Goal: Complete application form

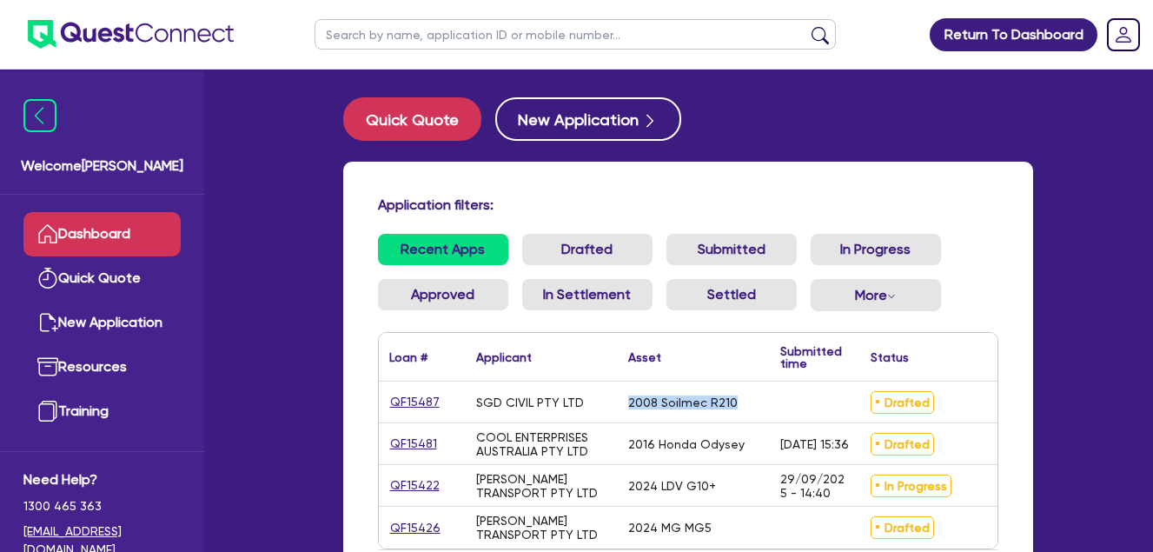
drag, startPoint x: 731, startPoint y: 400, endPoint x: 623, endPoint y: 395, distance: 108.7
click at [623, 395] on div "2008 Soilmec R210" at bounding box center [694, 401] width 152 height 41
drag, startPoint x: 623, startPoint y: 395, endPoint x: 554, endPoint y: 400, distance: 68.8
click at [554, 400] on div "SGD CIVIL PTY LTD" at bounding box center [530, 402] width 108 height 14
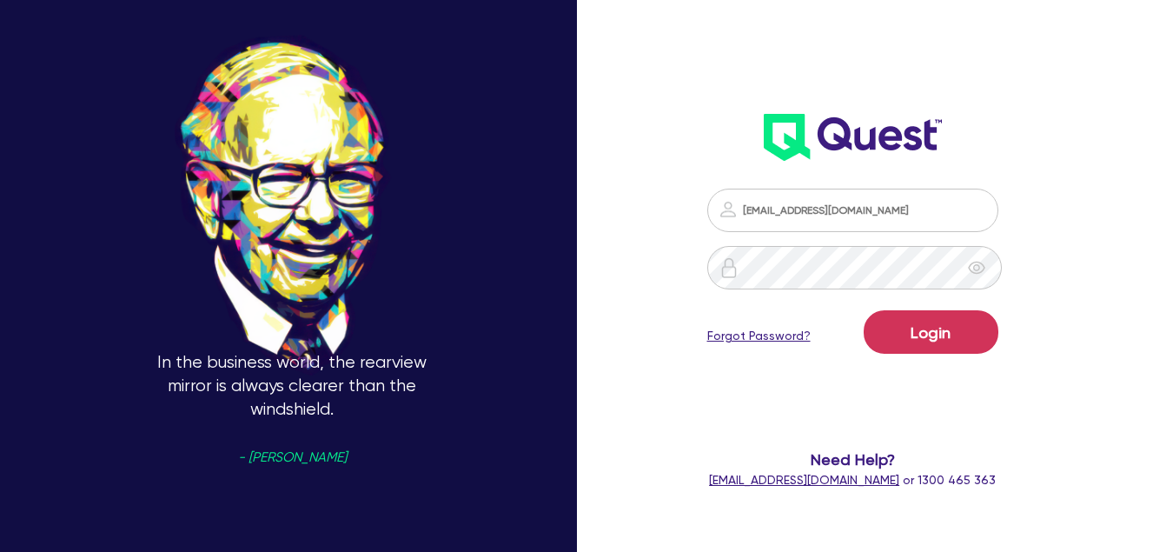
click at [939, 329] on button "Login" at bounding box center [930, 331] width 135 height 43
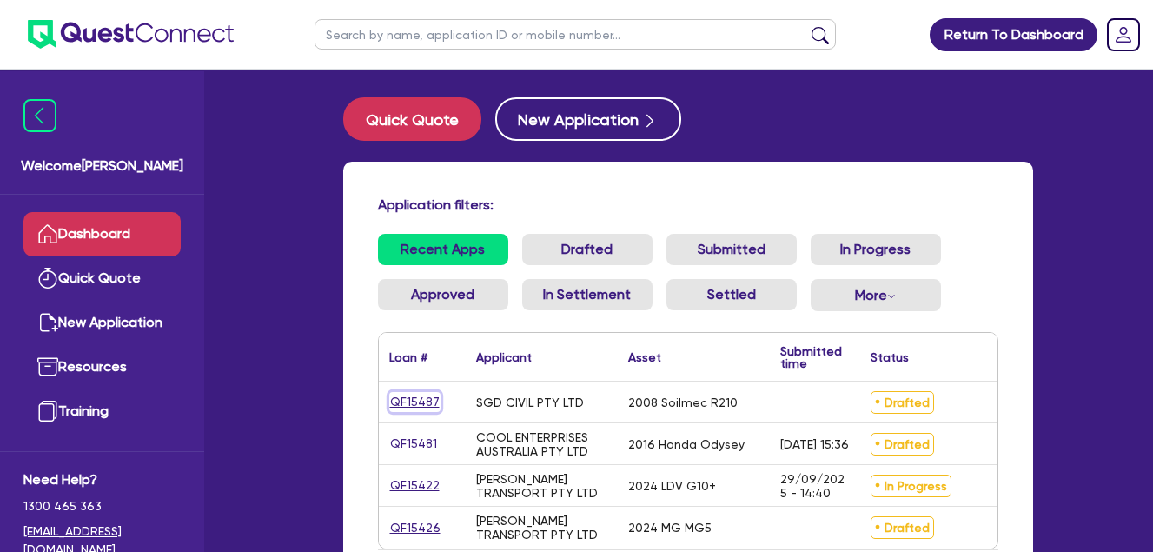
click at [416, 401] on link "QF15487" at bounding box center [414, 402] width 51 height 20
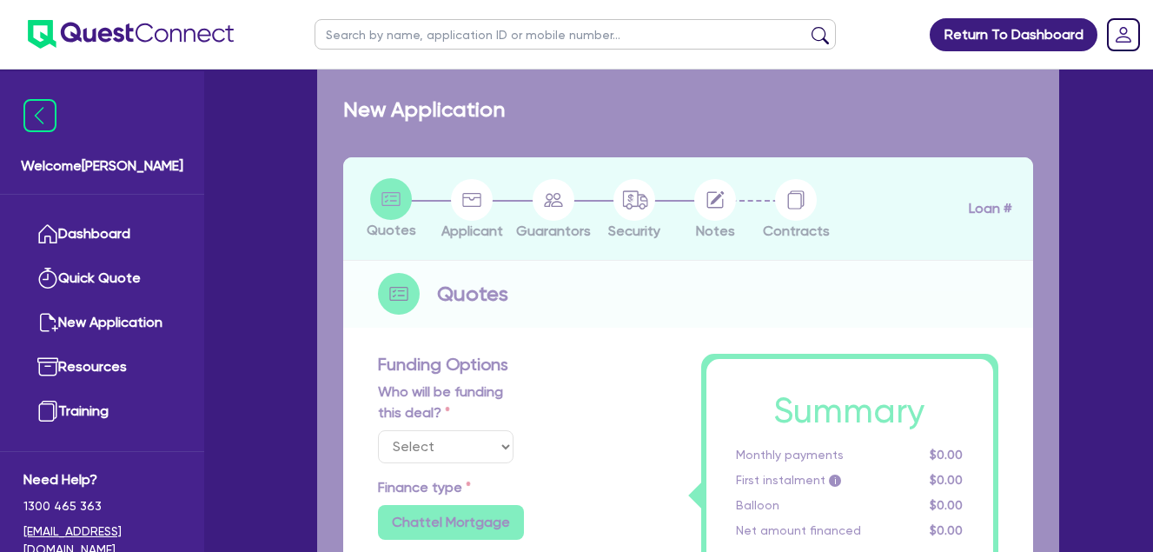
select select "Quest Finance - Own Book"
select select "PRIMARY_ASSETS"
type input "2008"
radio input "false"
radio input "true"
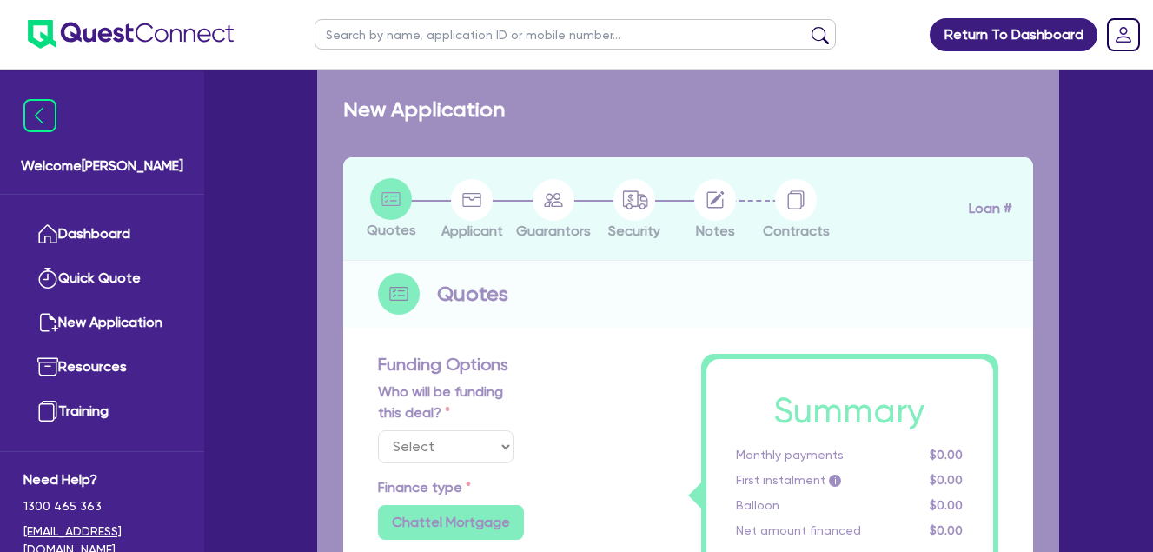
radio input "true"
type input "125,000"
type input "10"
type input "12,500"
type input "17.95"
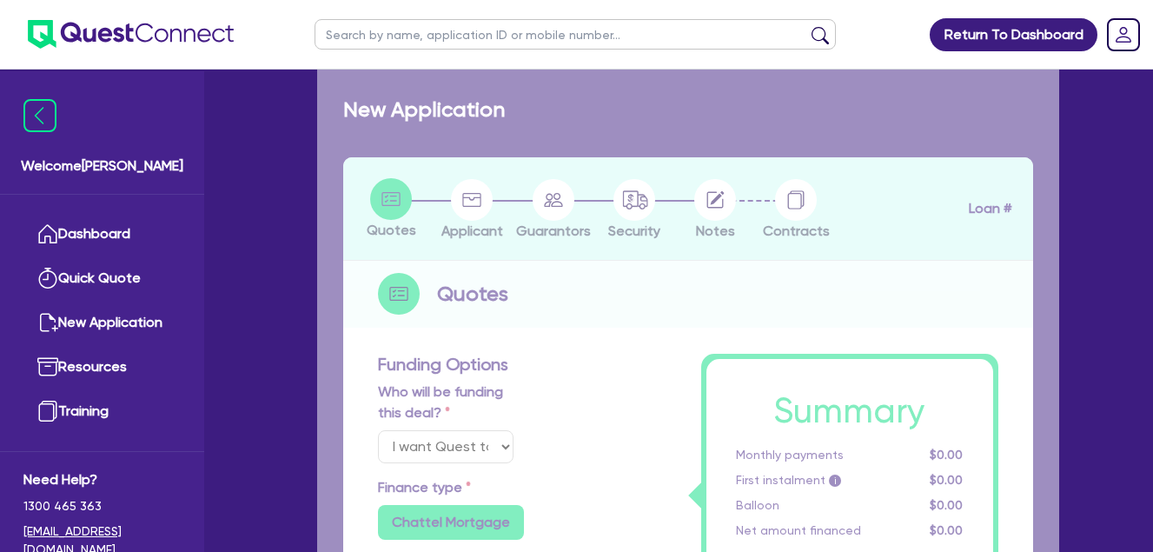
select select "CONSTRUCTION_AND_EARTHMOVING_EQUIPMENT"
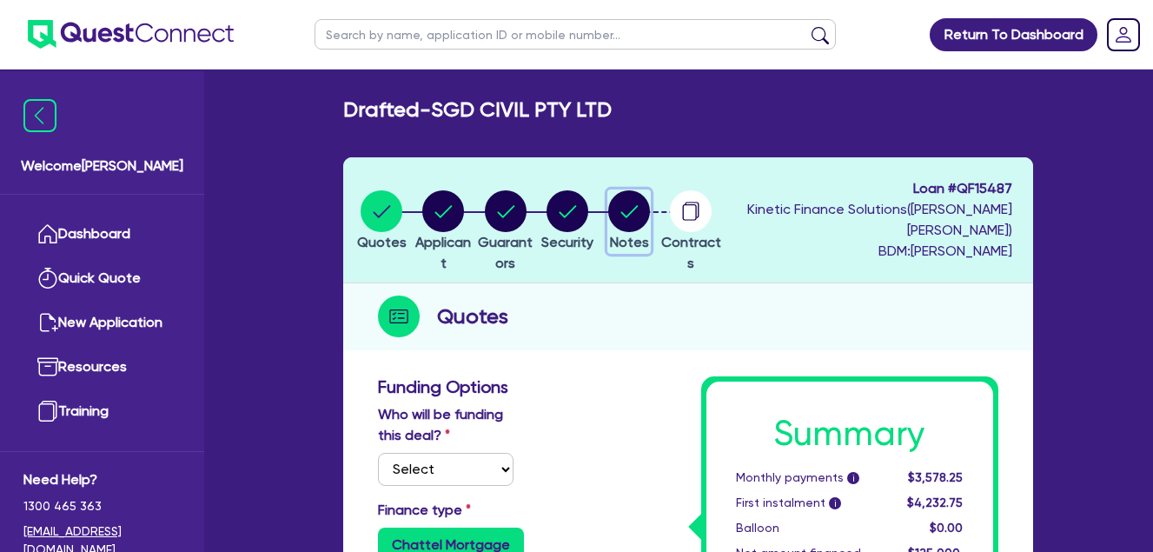
click at [650, 215] on circle "button" at bounding box center [629, 211] width 42 height 42
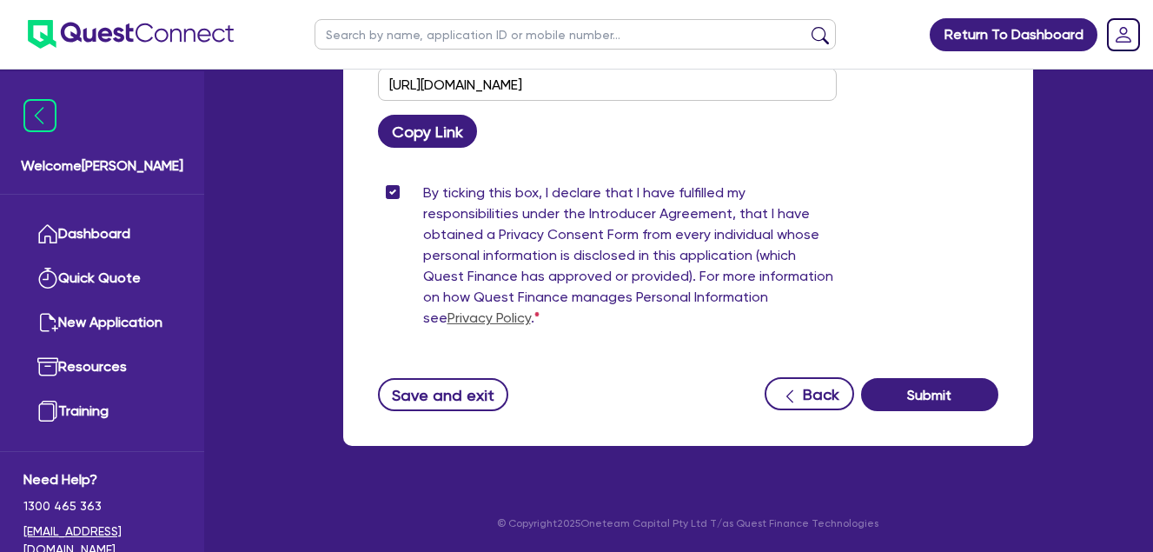
scroll to position [1344, 0]
